Goal: Navigation & Orientation: Find specific page/section

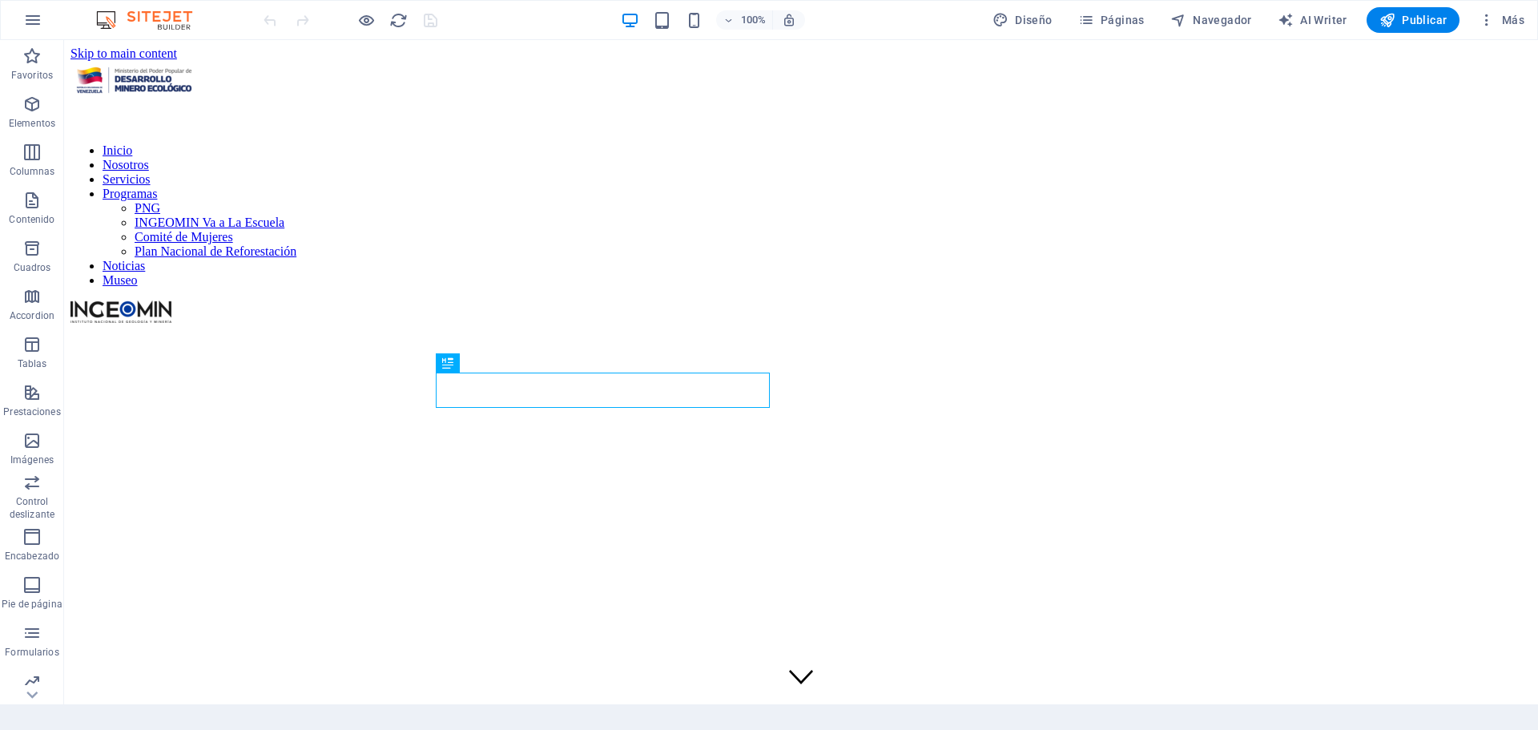
scroll to position [428, 0]
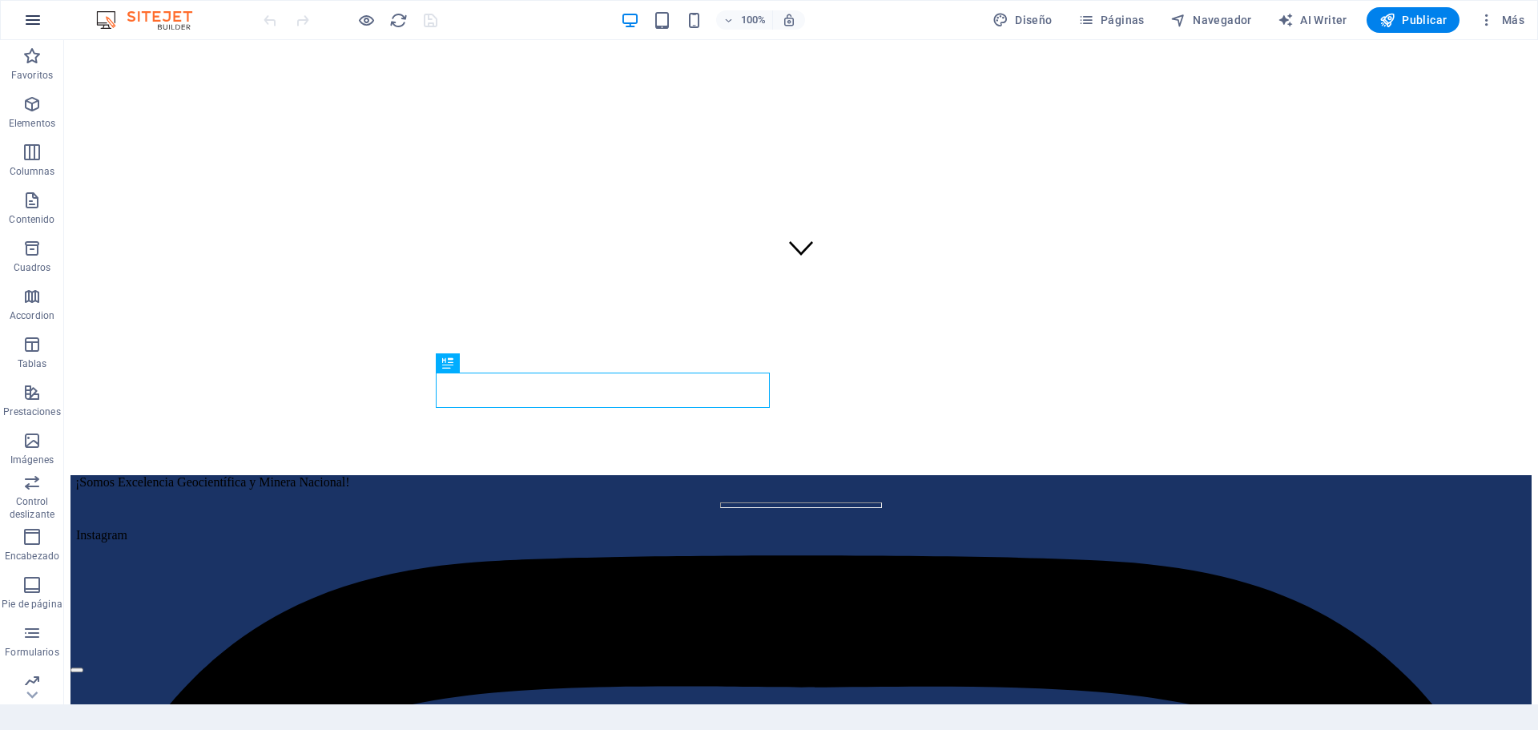
click at [30, 18] on icon "button" at bounding box center [32, 19] width 19 height 19
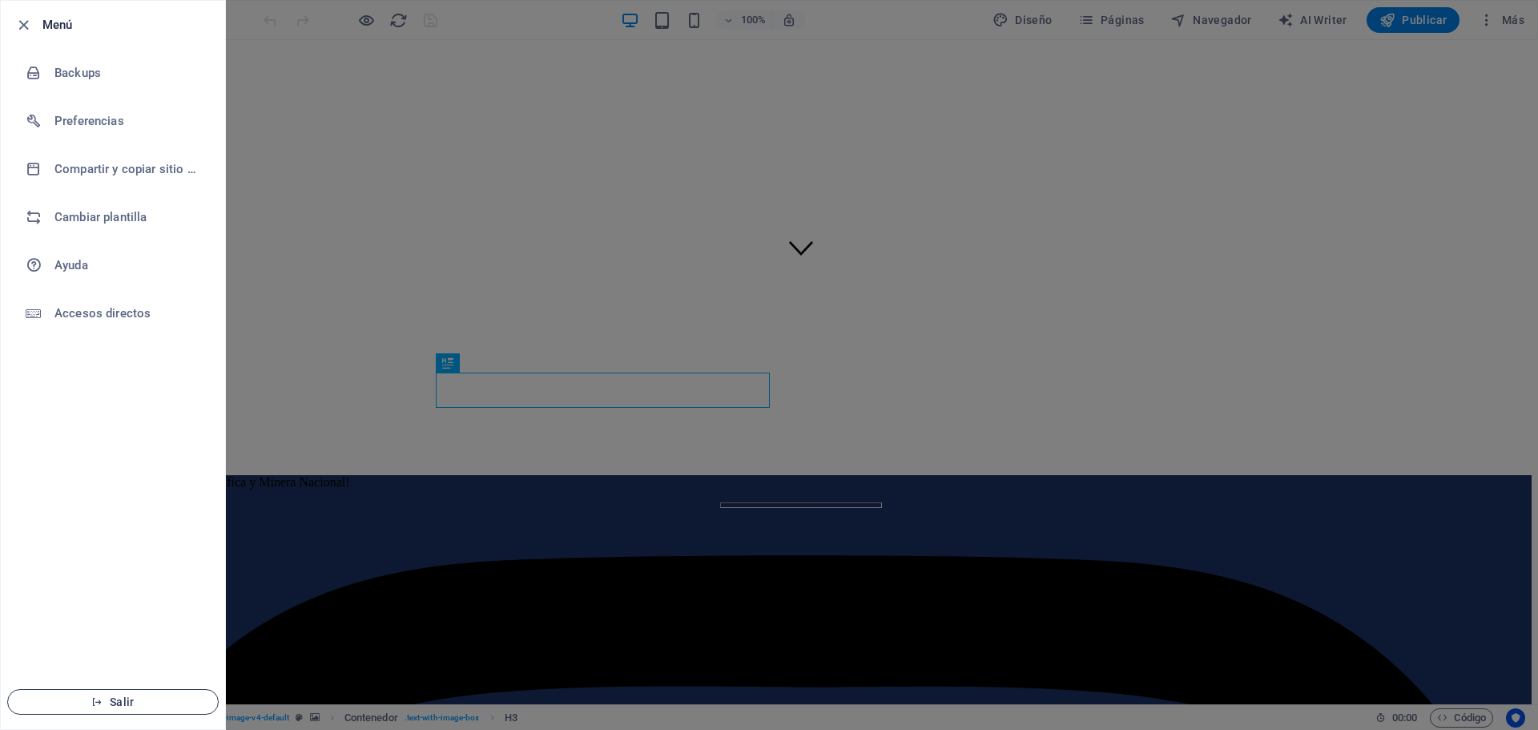
click at [120, 695] on span "Salir" at bounding box center [113, 701] width 184 height 13
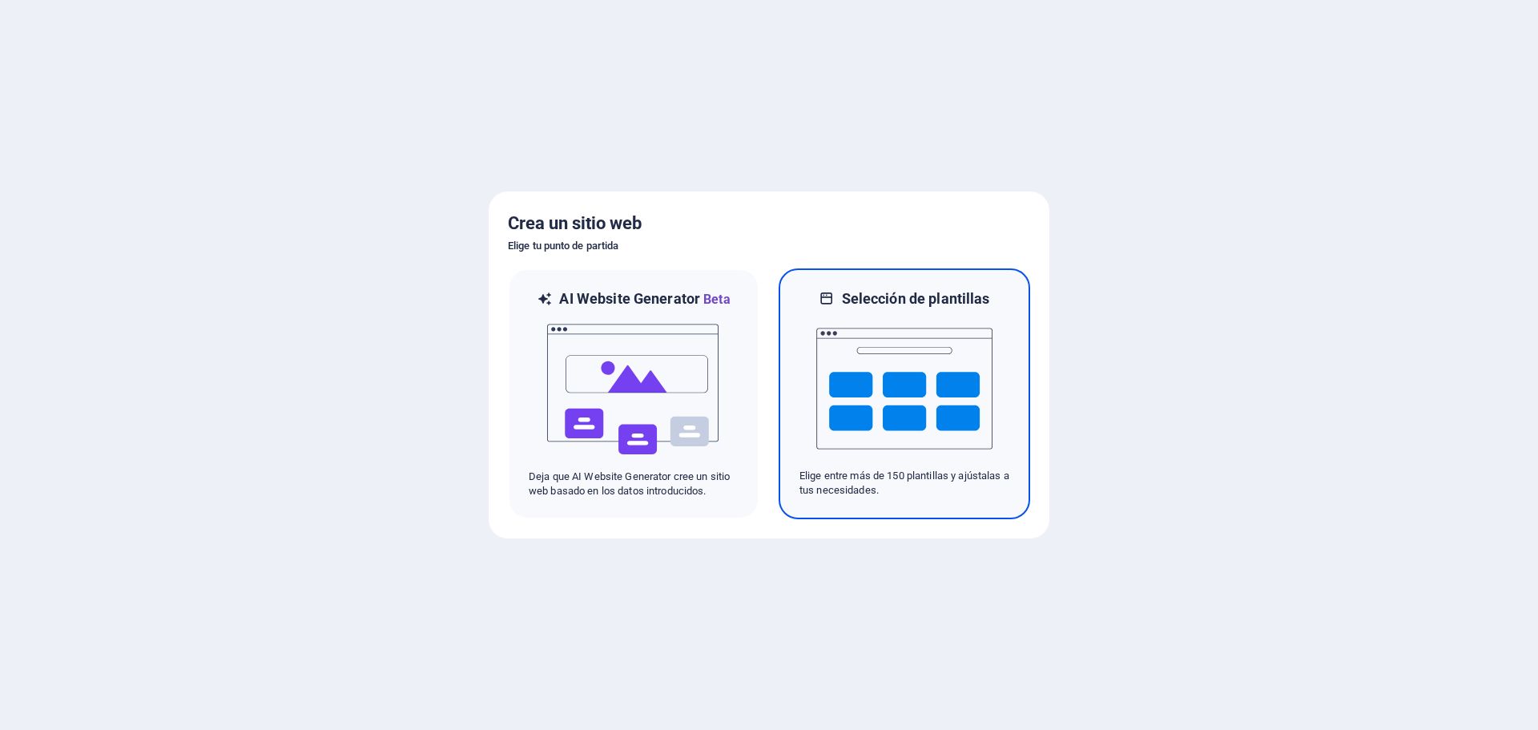
click at [906, 295] on h6 "Selección de plantillas" at bounding box center [916, 298] width 148 height 19
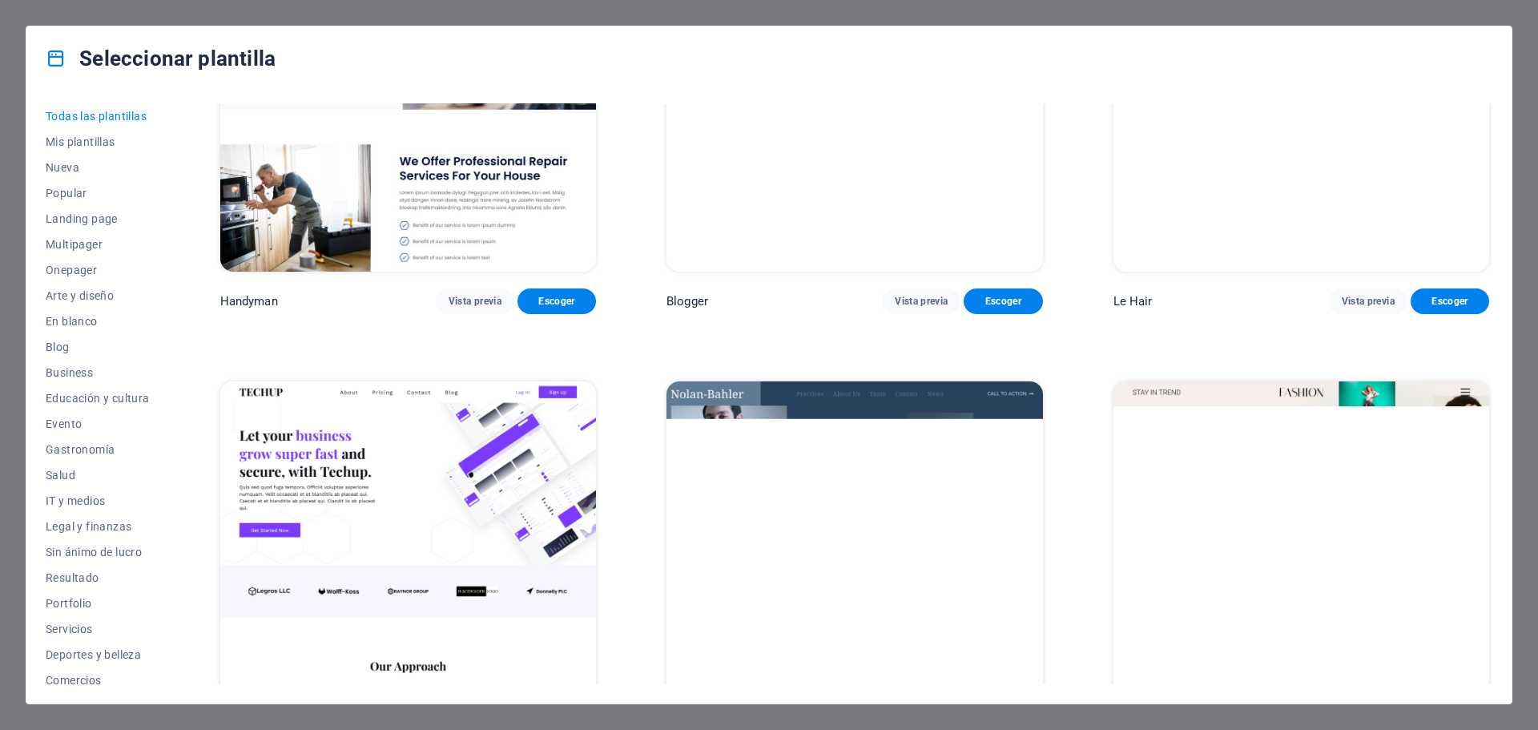
scroll to position [7047, 0]
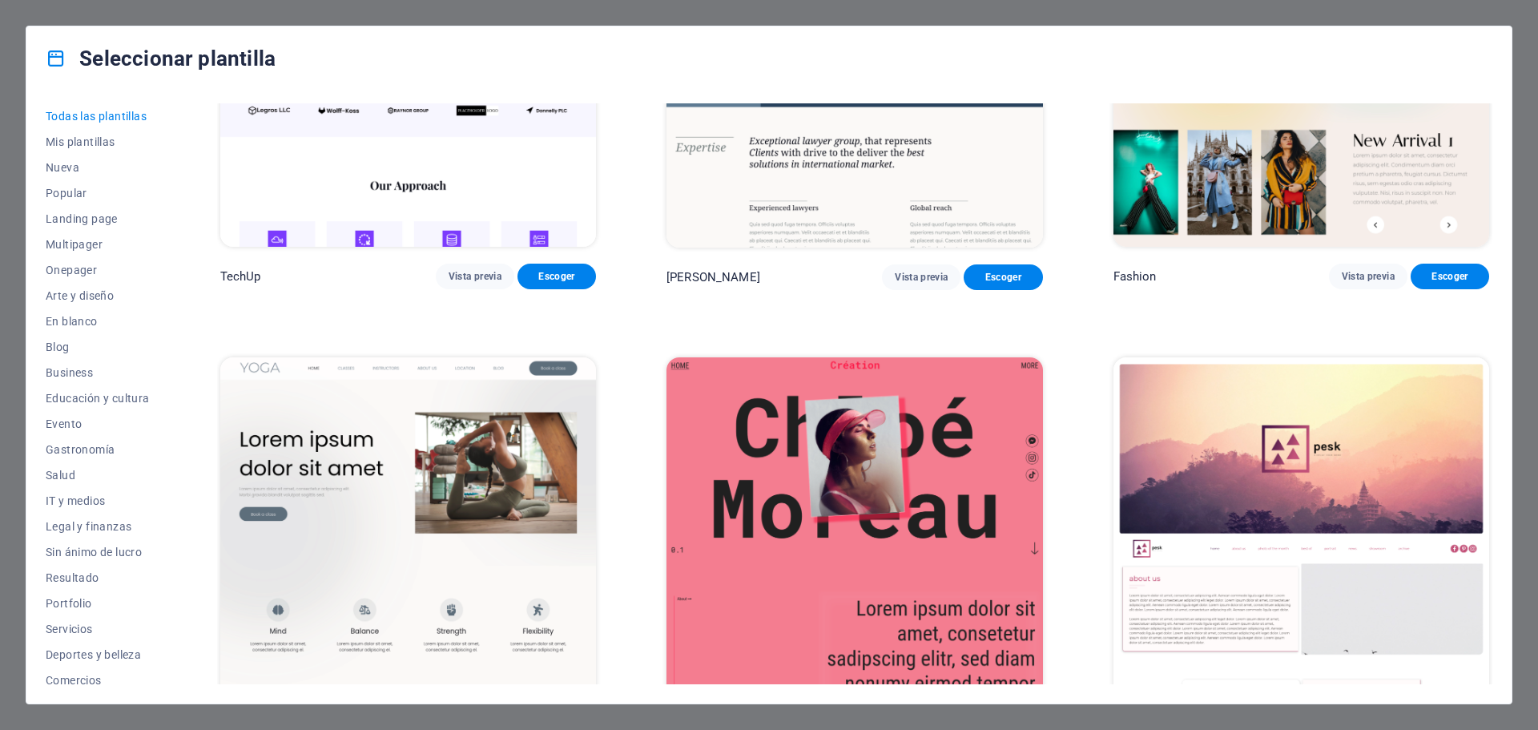
click at [103, 117] on span "Todas las plantillas" at bounding box center [98, 116] width 104 height 13
click at [82, 372] on span "Business" at bounding box center [98, 372] width 104 height 13
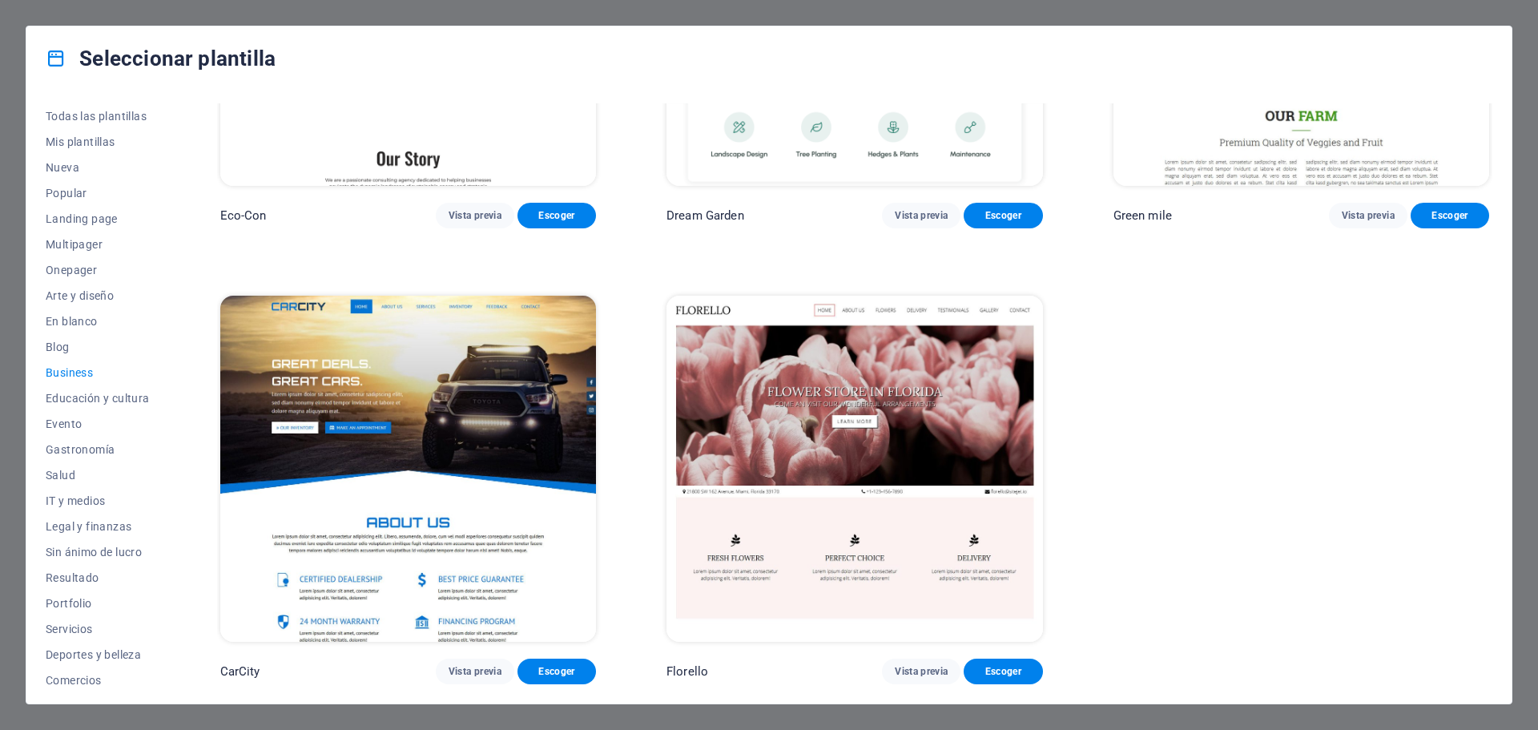
scroll to position [0, 0]
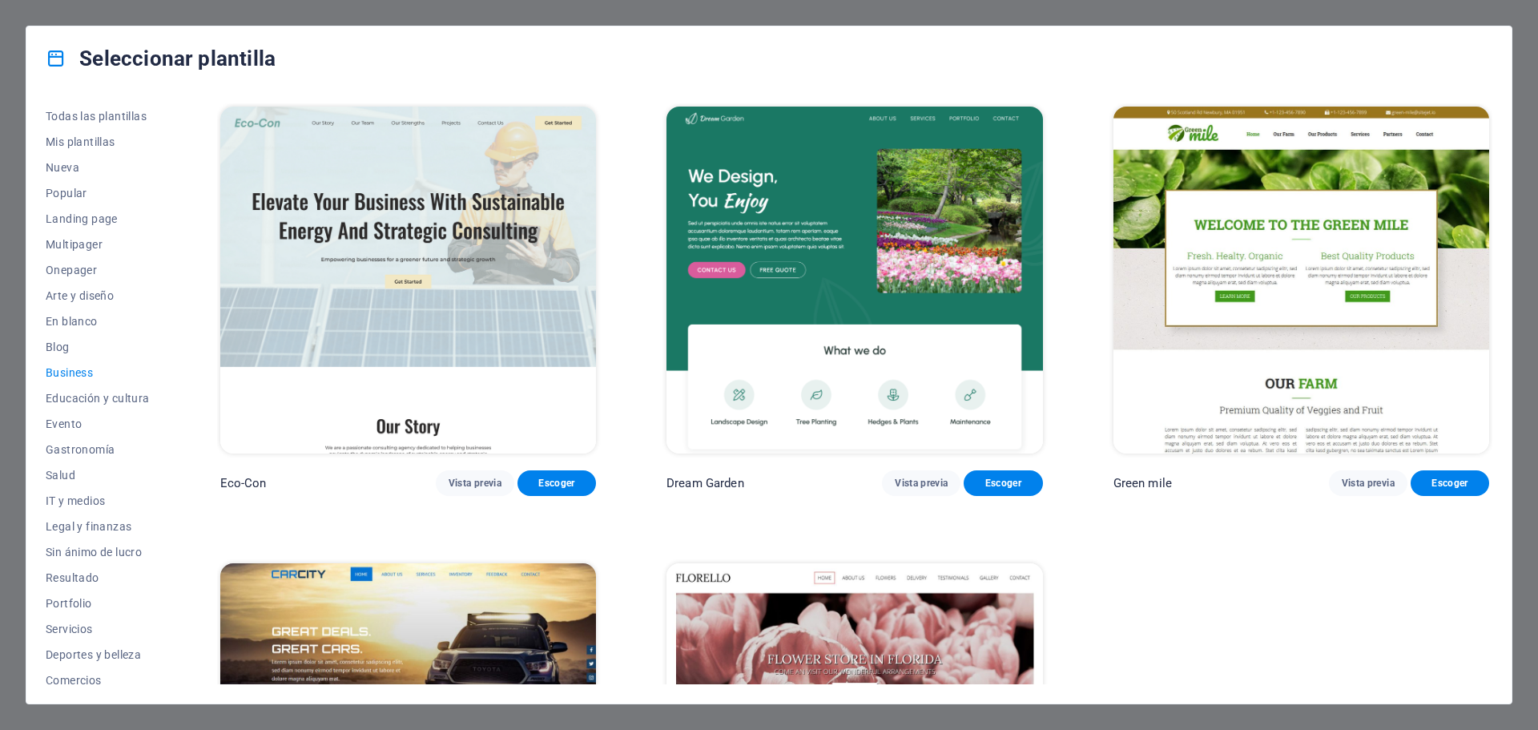
click at [641, 320] on div "Eco-Con Vista previa Escoger Dream Garden Vista previa Escoger Green mile Vista…" at bounding box center [854, 527] width 1275 height 848
click at [82, 114] on span "Todas las plantillas" at bounding box center [98, 116] width 104 height 13
